Goal: Task Accomplishment & Management: Use online tool/utility

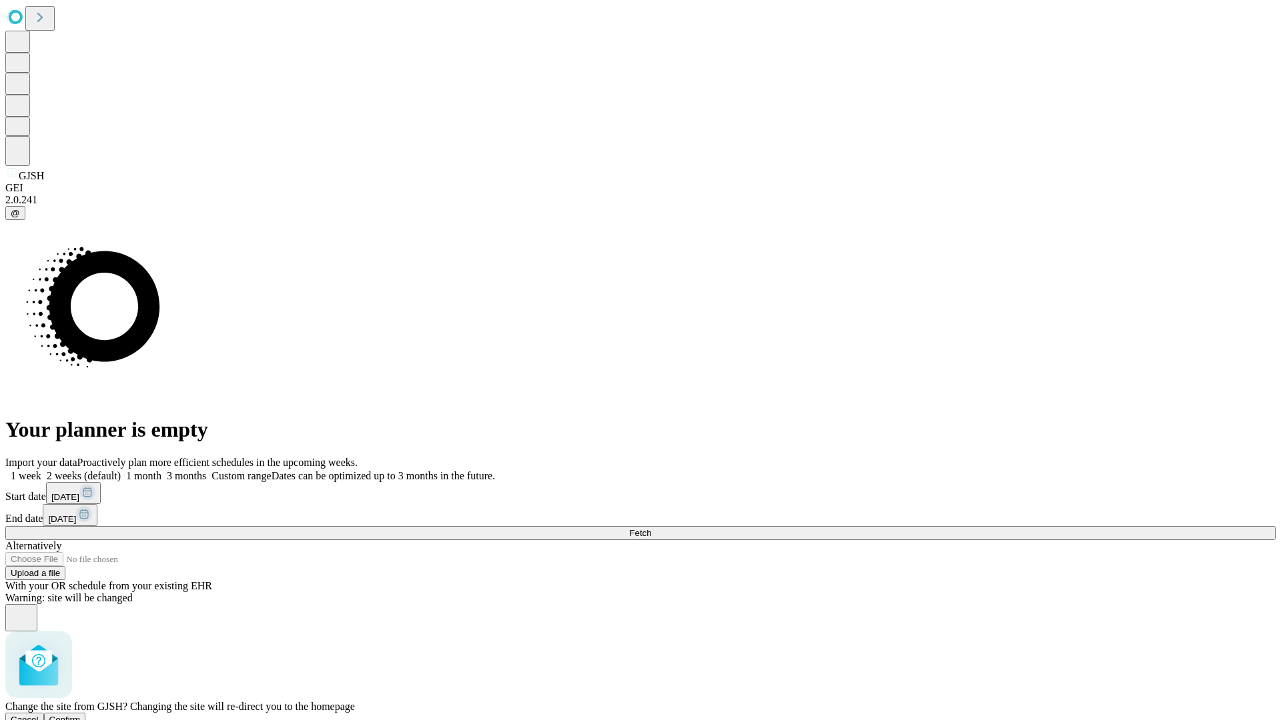
click at [81, 715] on span "Confirm" at bounding box center [64, 720] width 31 height 10
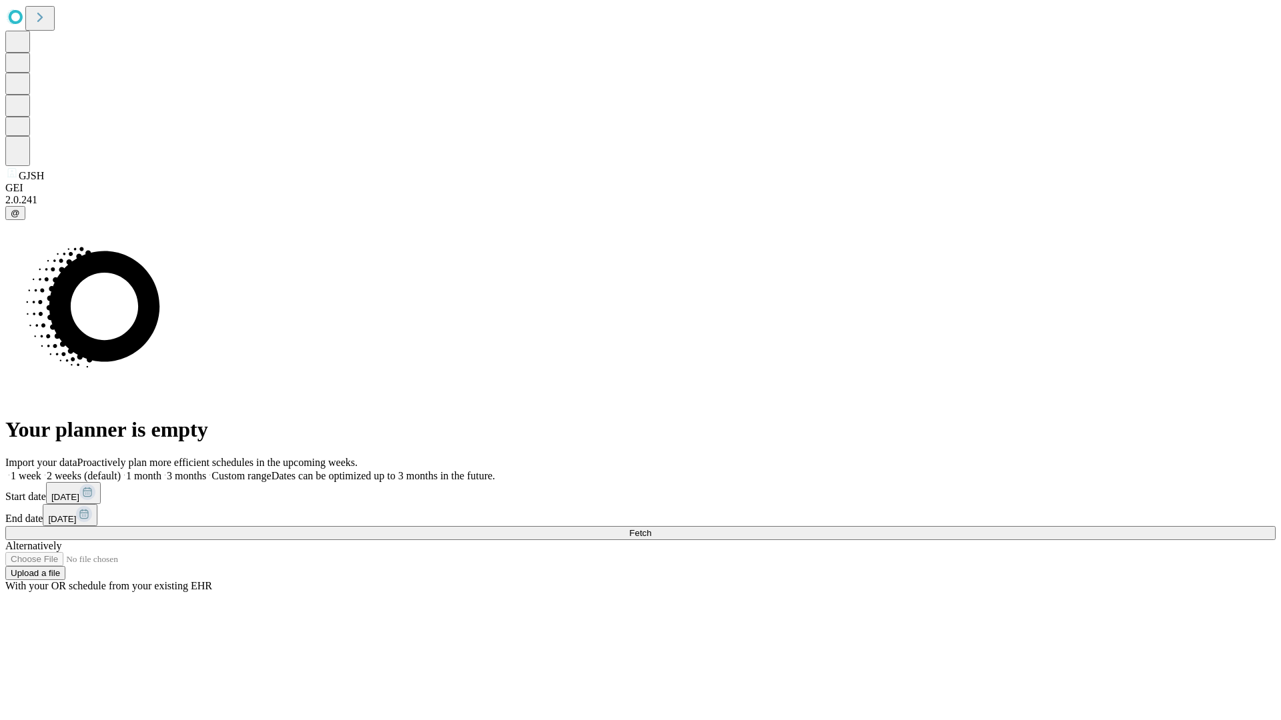
click at [41, 470] on label "1 week" at bounding box center [23, 475] width 36 height 11
click at [651, 528] on span "Fetch" at bounding box center [640, 533] width 22 height 10
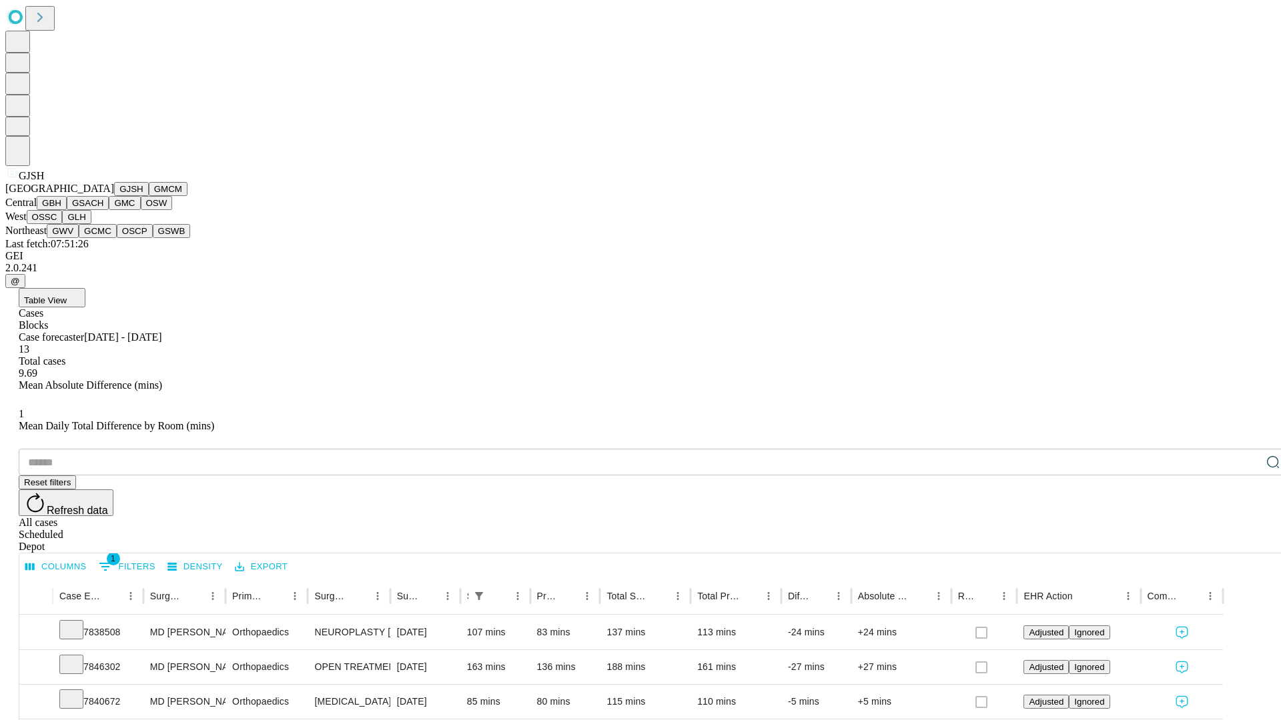
click at [149, 196] on button "GMCM" at bounding box center [168, 189] width 39 height 14
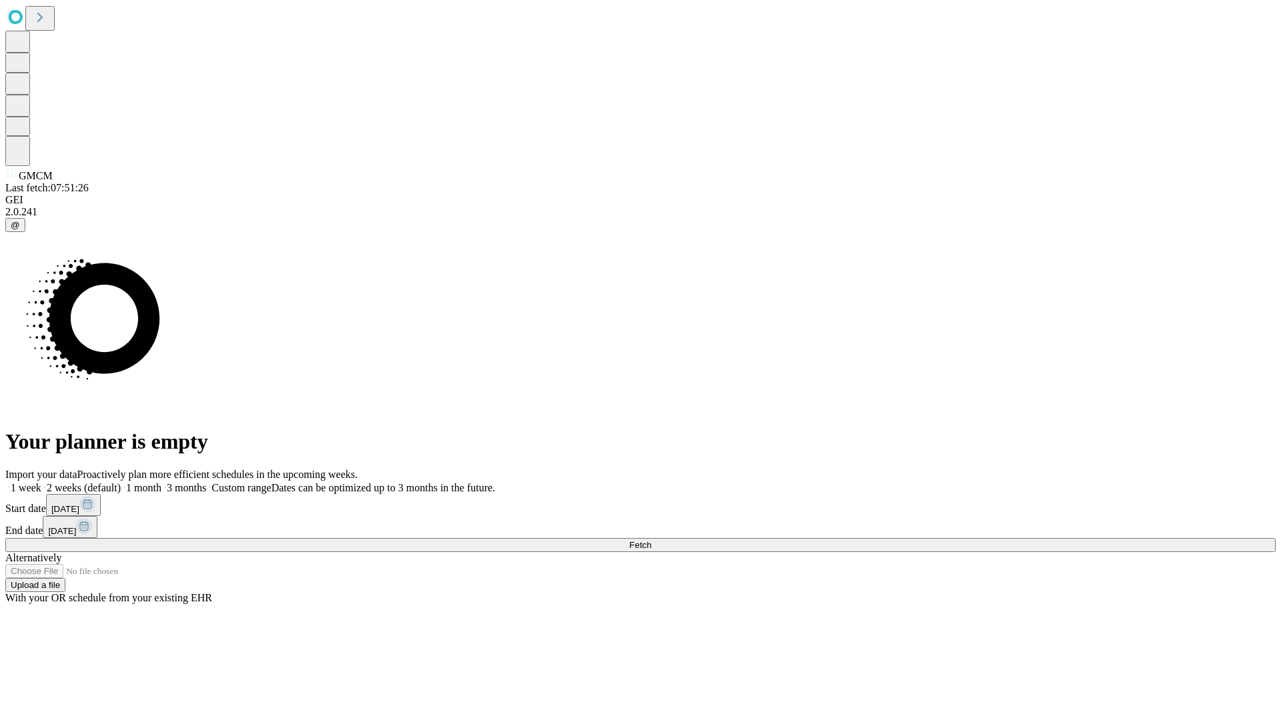
click at [41, 482] on label "1 week" at bounding box center [23, 487] width 36 height 11
click at [651, 540] on span "Fetch" at bounding box center [640, 545] width 22 height 10
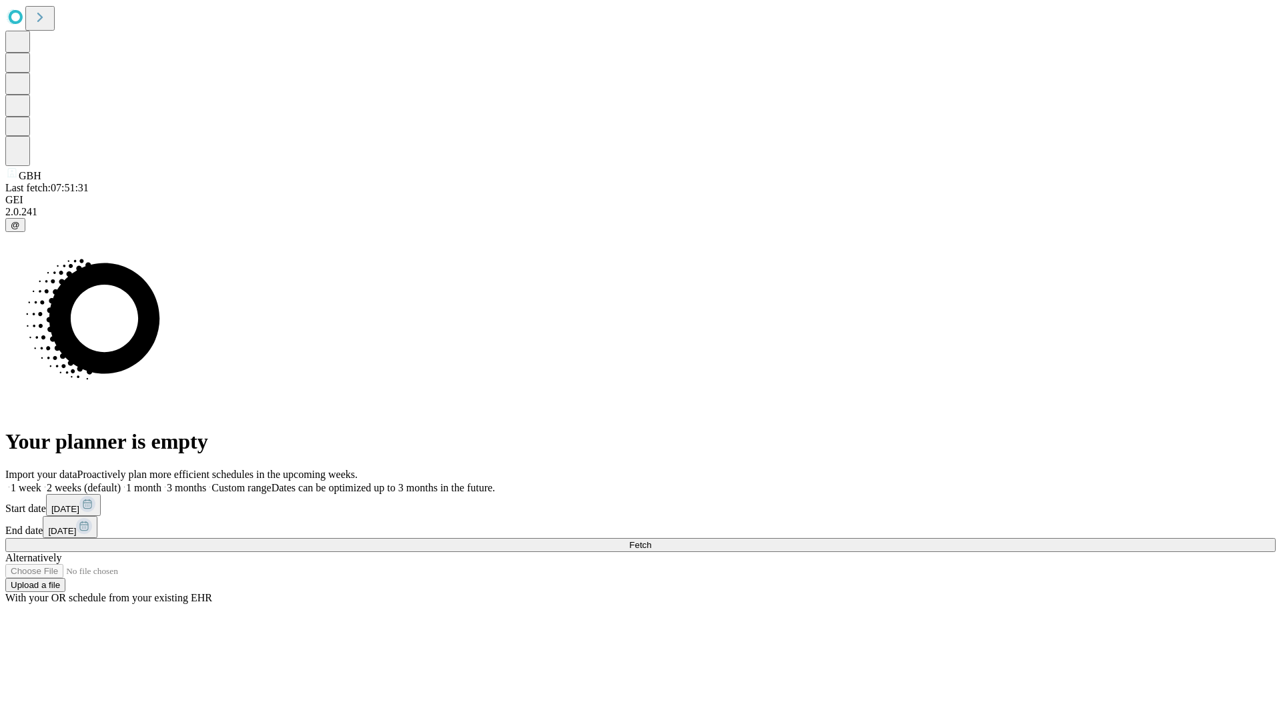
click at [41, 482] on label "1 week" at bounding box center [23, 487] width 36 height 11
click at [651, 540] on span "Fetch" at bounding box center [640, 545] width 22 height 10
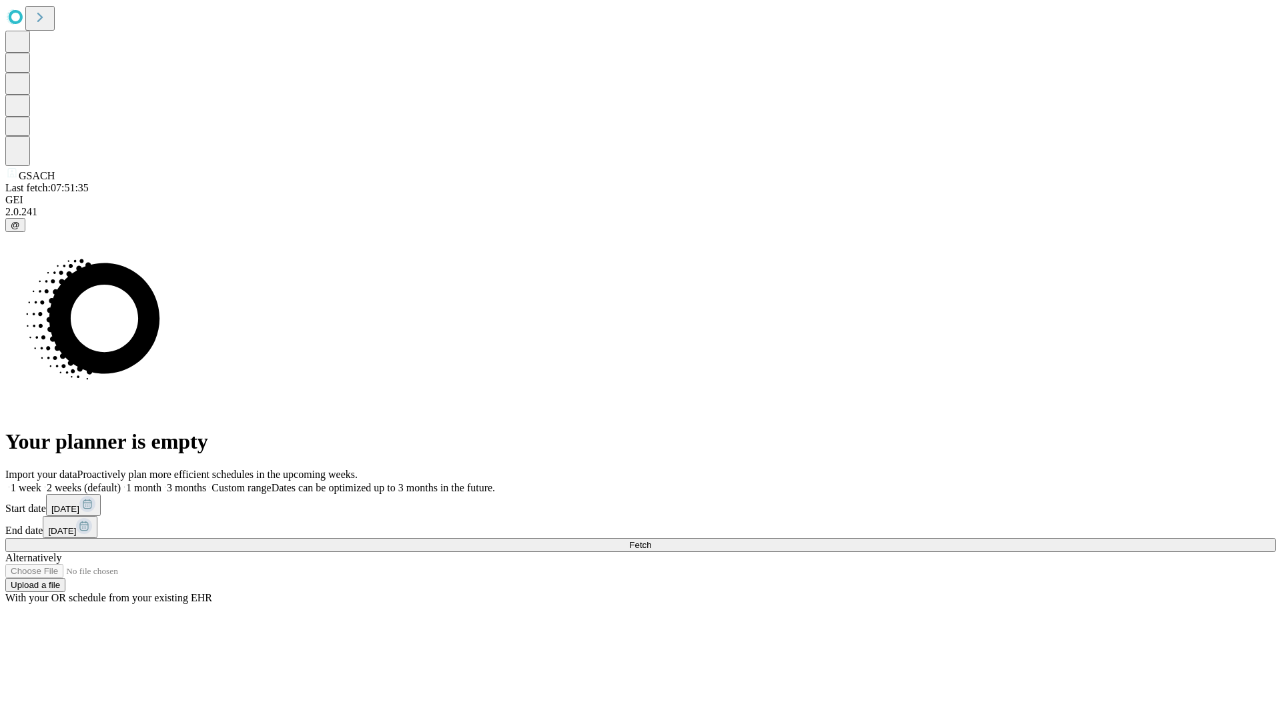
click at [41, 482] on label "1 week" at bounding box center [23, 487] width 36 height 11
click at [651, 540] on span "Fetch" at bounding box center [640, 545] width 22 height 10
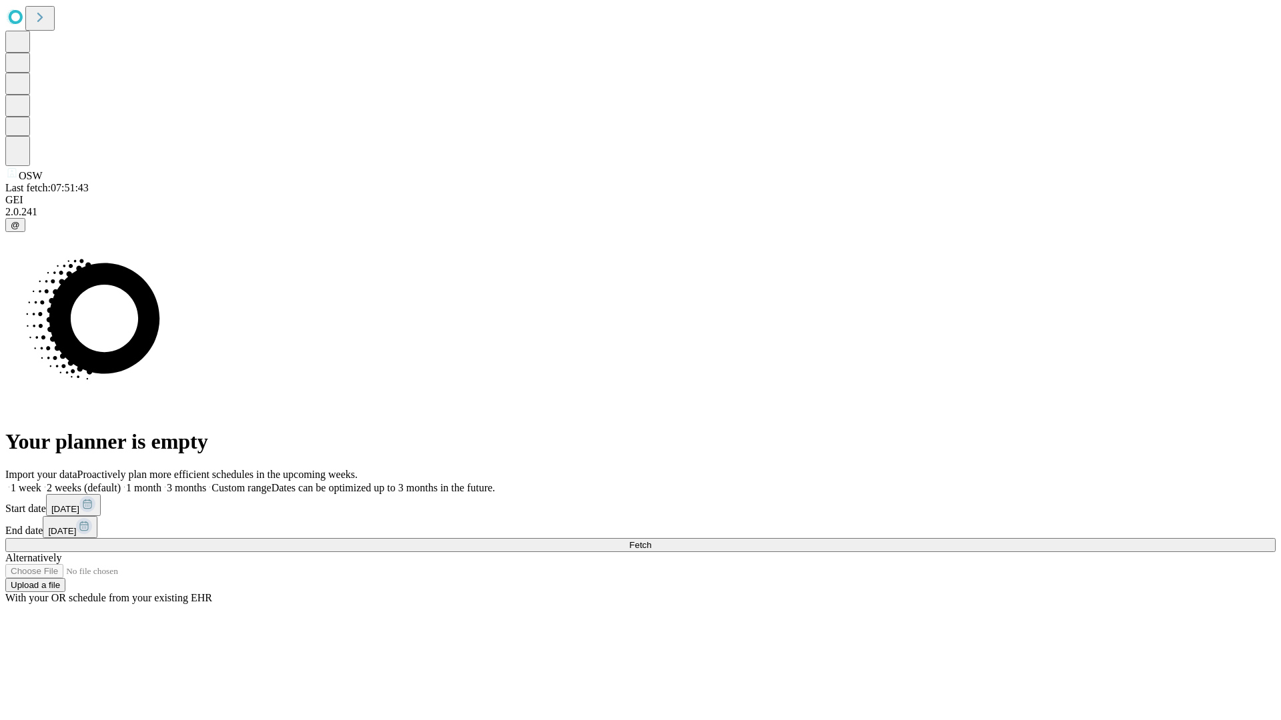
click at [41, 482] on label "1 week" at bounding box center [23, 487] width 36 height 11
click at [651, 540] on span "Fetch" at bounding box center [640, 545] width 22 height 10
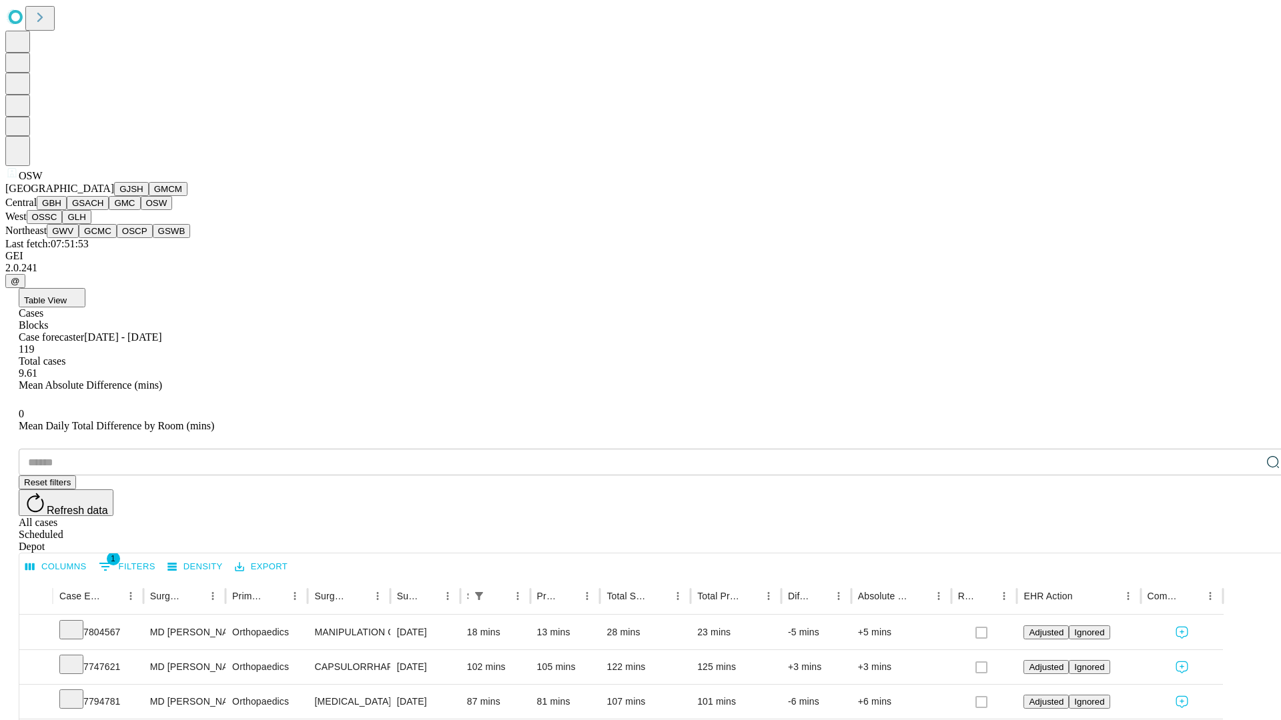
click at [63, 224] on button "OSSC" at bounding box center [45, 217] width 36 height 14
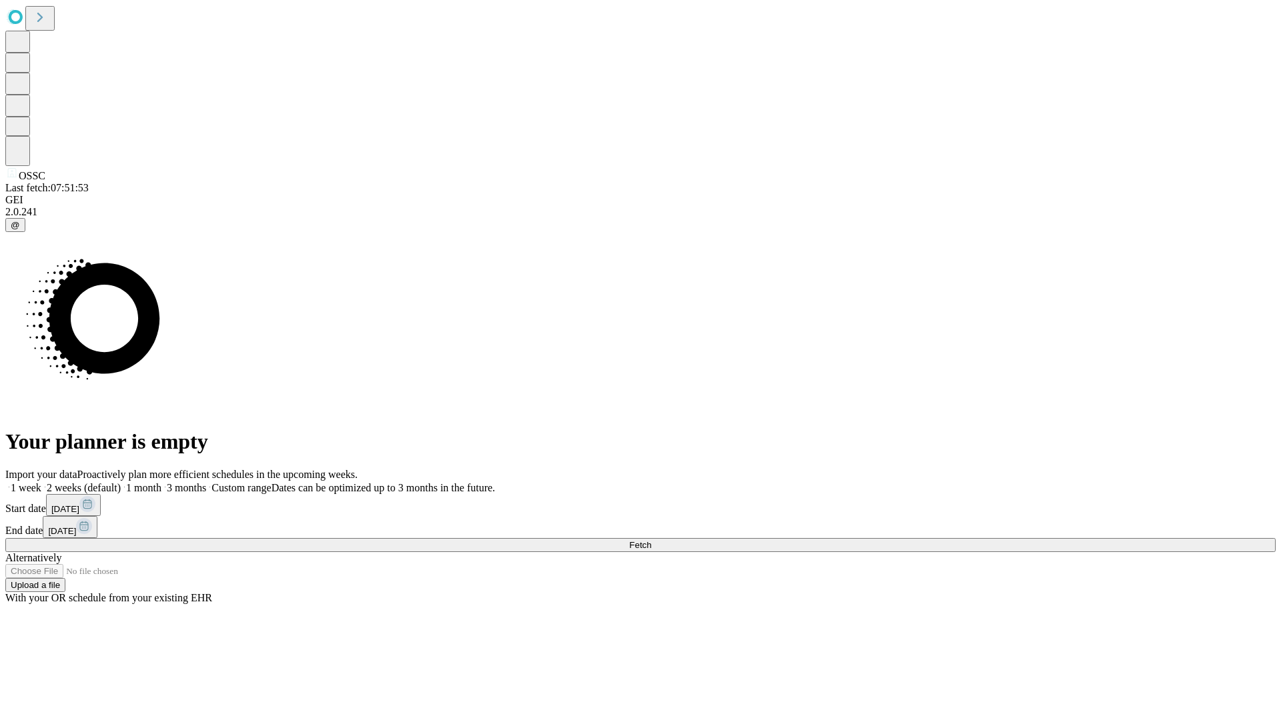
click at [651, 540] on span "Fetch" at bounding box center [640, 545] width 22 height 10
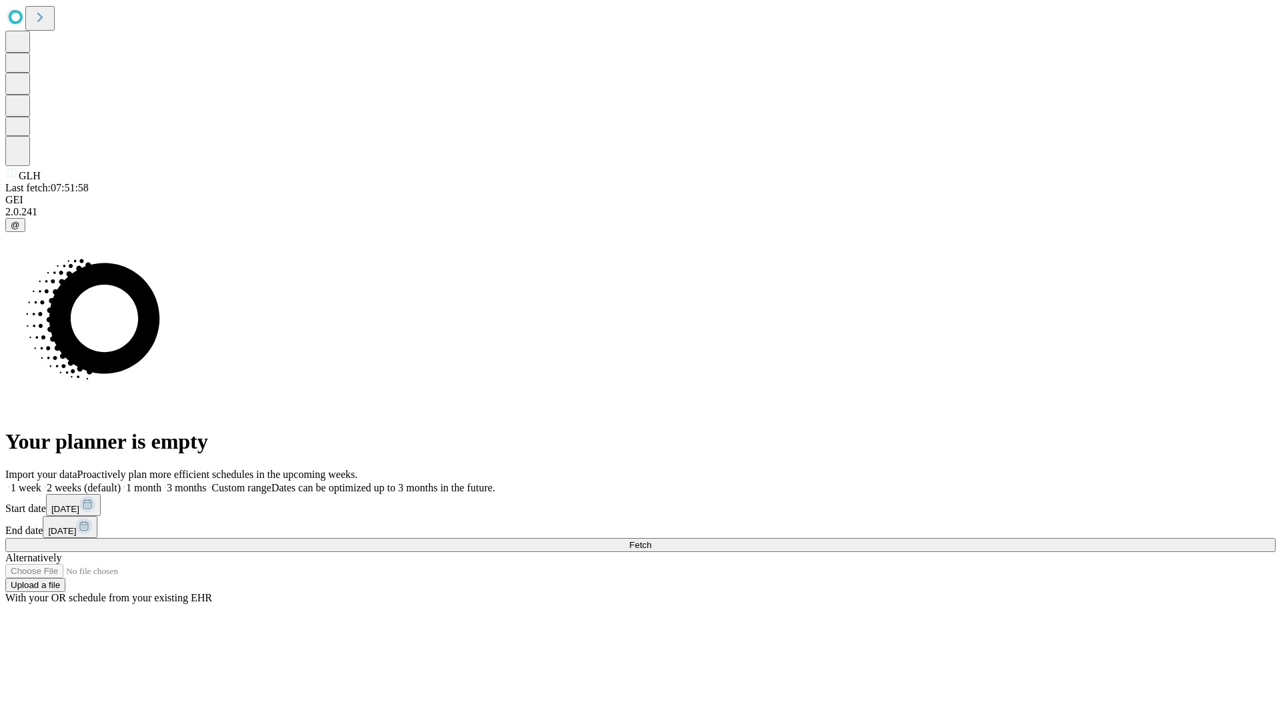
click at [41, 482] on label "1 week" at bounding box center [23, 487] width 36 height 11
click at [651, 540] on span "Fetch" at bounding box center [640, 545] width 22 height 10
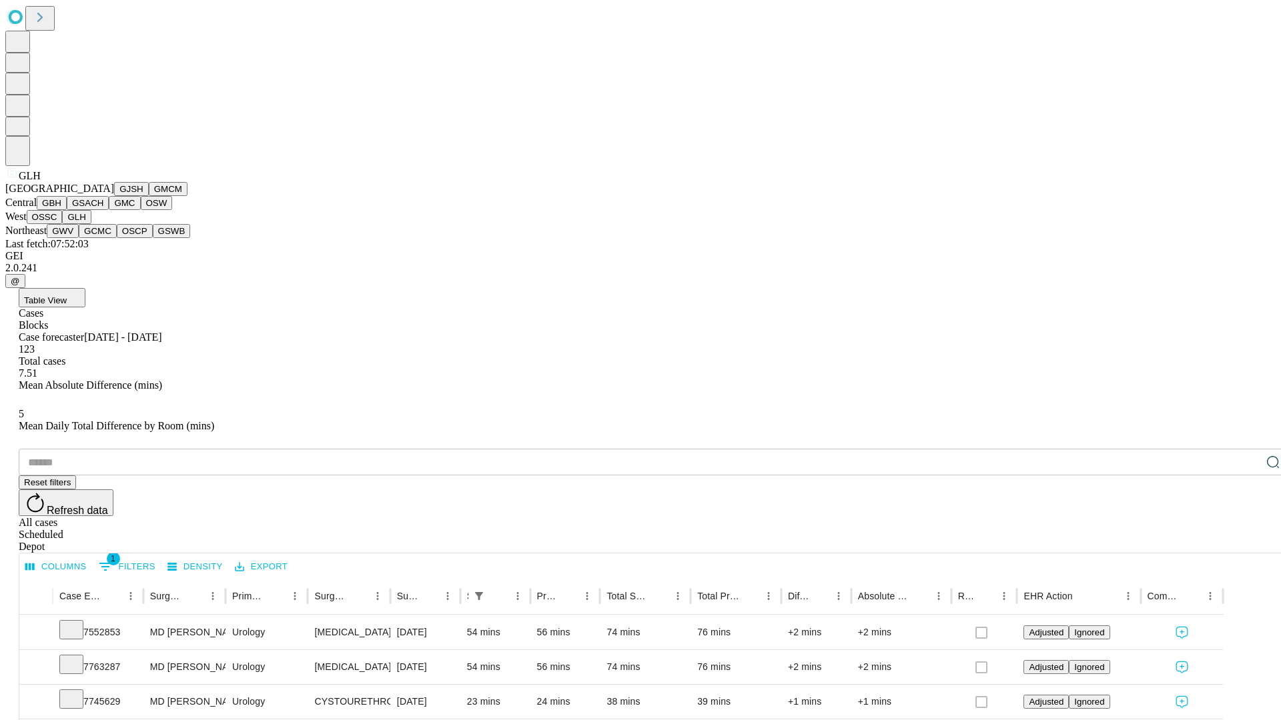
click at [79, 238] on button "GWV" at bounding box center [63, 231] width 32 height 14
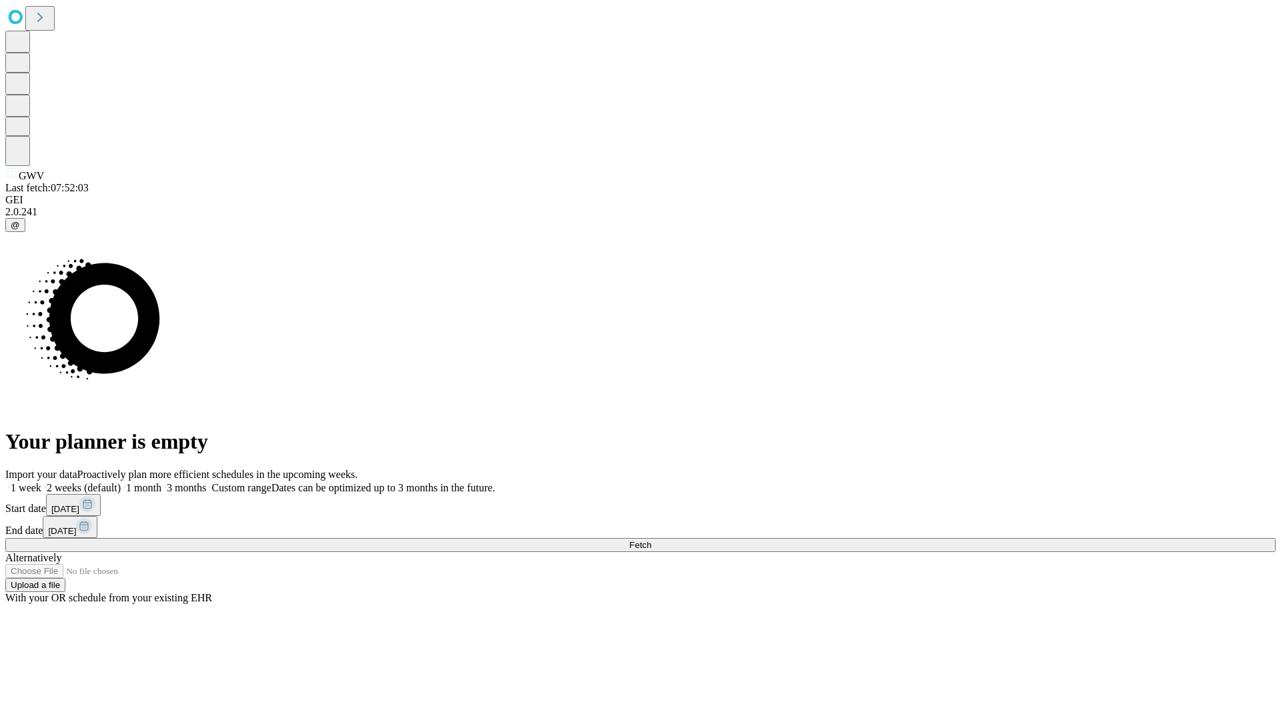
click at [41, 482] on label "1 week" at bounding box center [23, 487] width 36 height 11
click at [651, 540] on span "Fetch" at bounding box center [640, 545] width 22 height 10
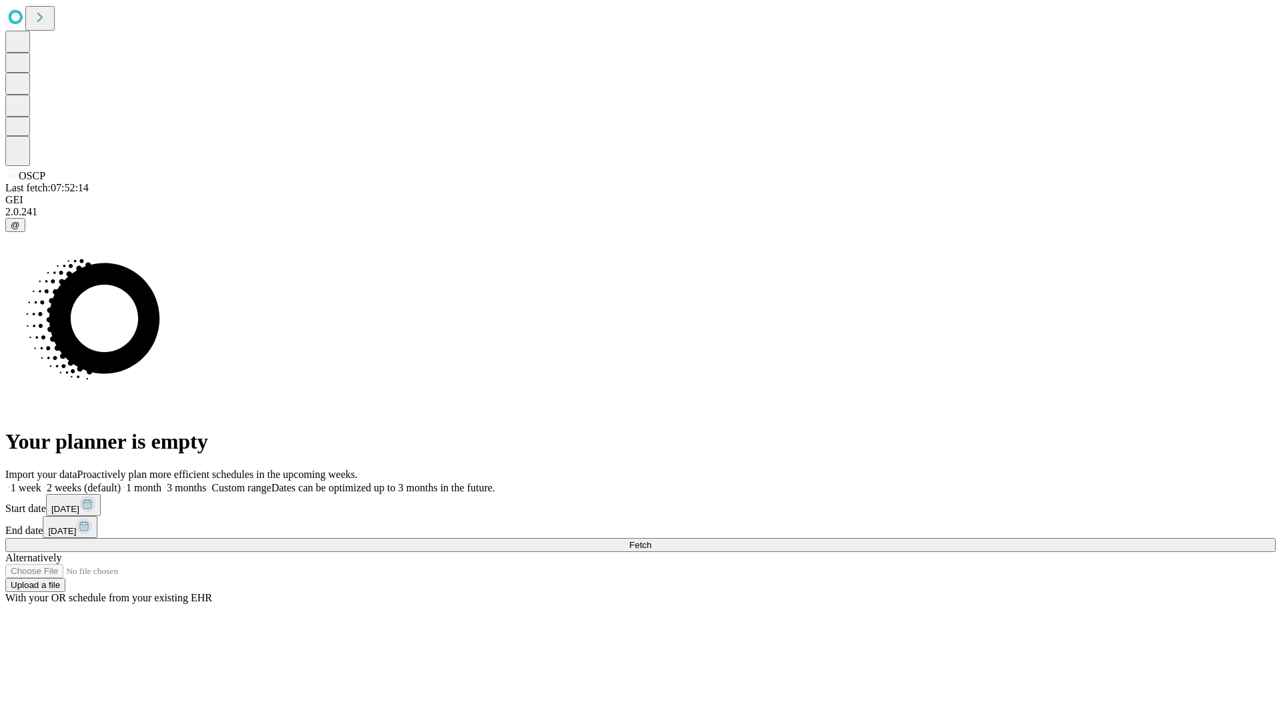
click at [41, 482] on label "1 week" at bounding box center [23, 487] width 36 height 11
click at [651, 540] on span "Fetch" at bounding box center [640, 545] width 22 height 10
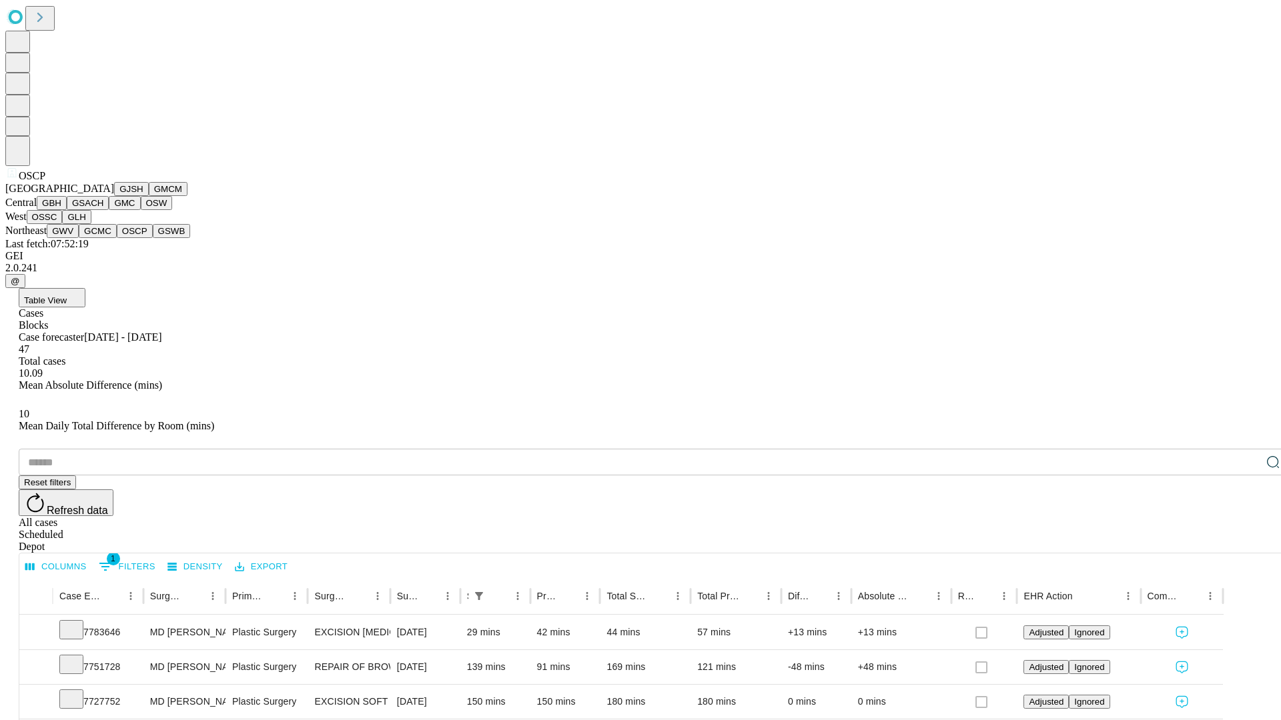
click at [153, 238] on button "GSWB" at bounding box center [172, 231] width 38 height 14
